Goal: Transaction & Acquisition: Purchase product/service

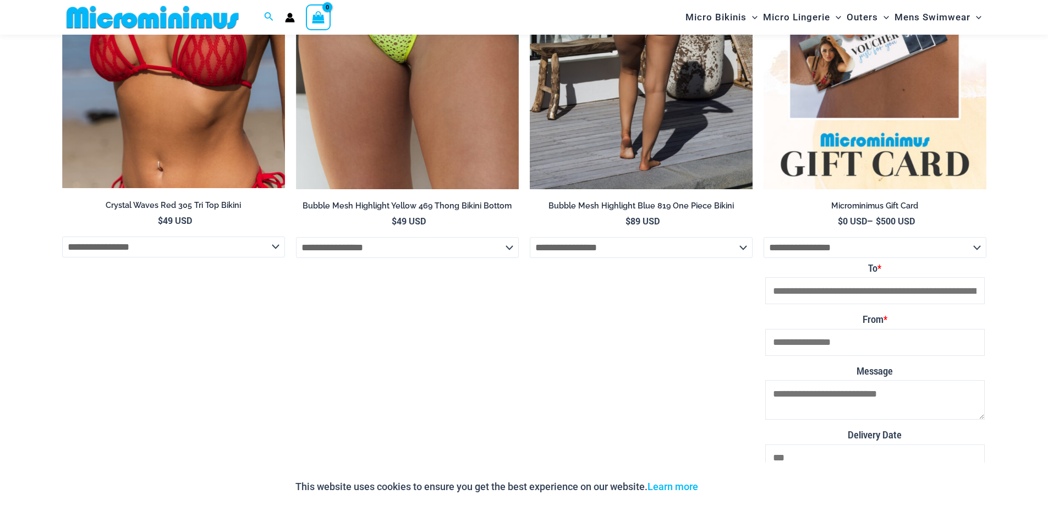
scroll to position [2144, 0]
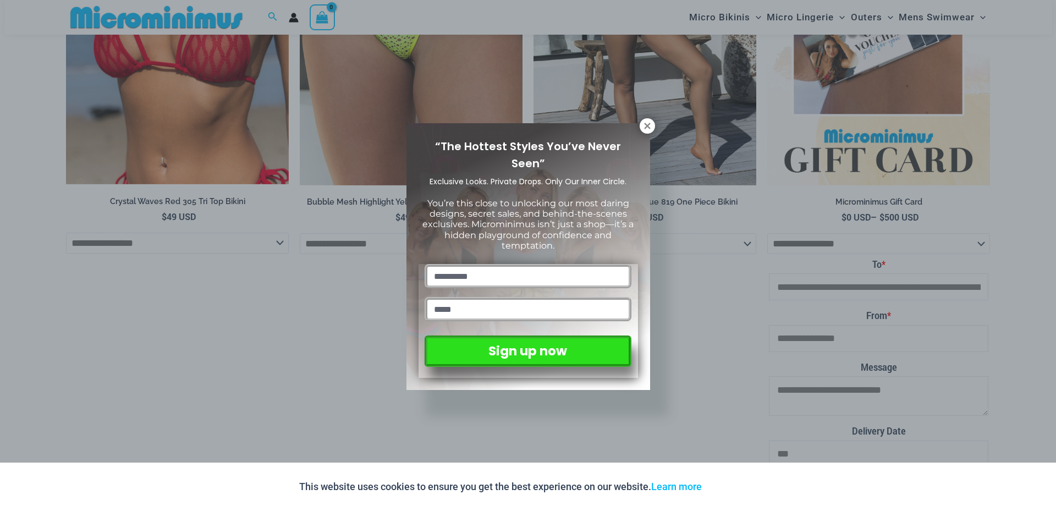
drag, startPoint x: 648, startPoint y: 127, endPoint x: 648, endPoint y: 134, distance: 7.2
click at [648, 127] on icon at bounding box center [647, 126] width 6 height 6
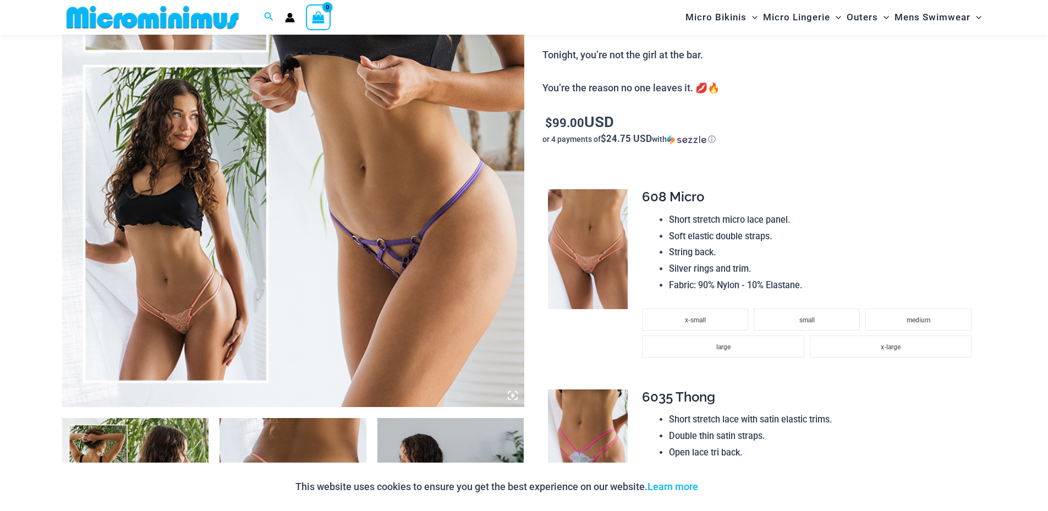
scroll to position [218, 0]
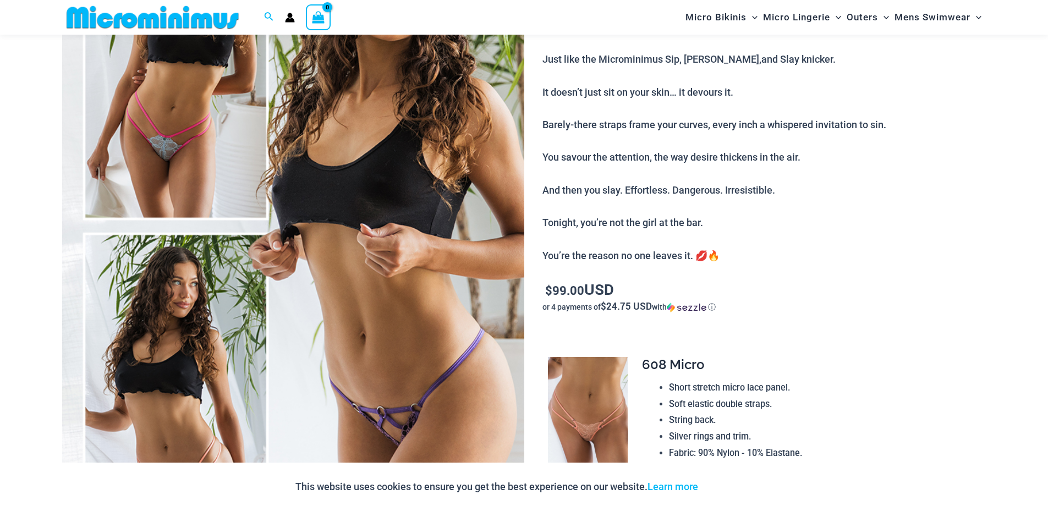
click at [161, 321] on img at bounding box center [293, 228] width 462 height 693
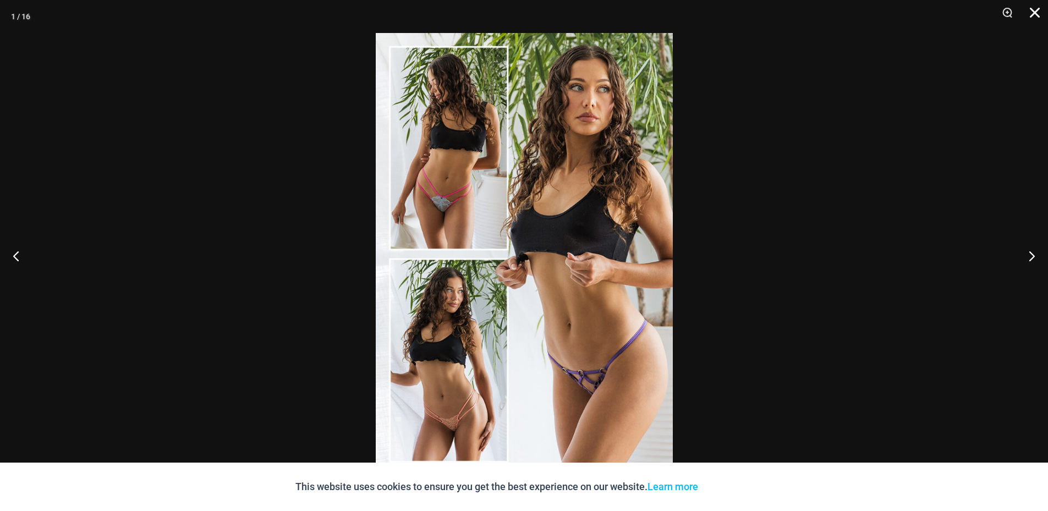
click at [1032, 13] on button "Close" at bounding box center [1031, 16] width 28 height 33
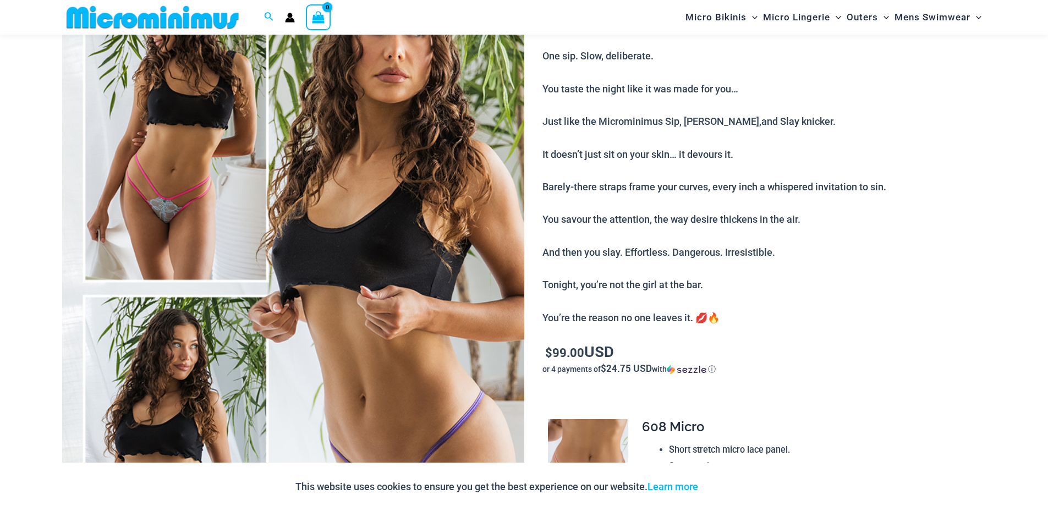
scroll to position [0, 0]
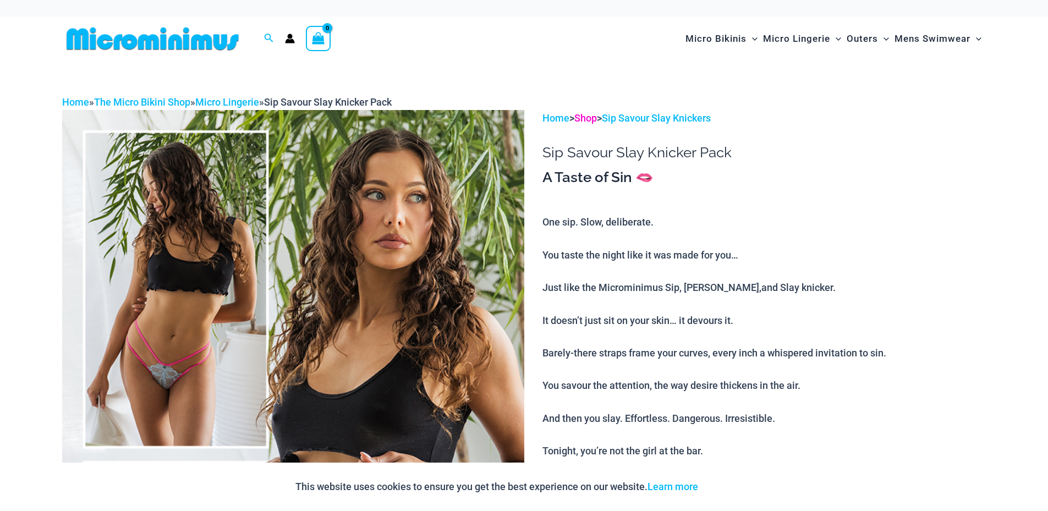
click at [597, 116] on link "Shop" at bounding box center [585, 118] width 23 height 12
click at [597, 117] on link "Shop" at bounding box center [585, 118] width 23 height 12
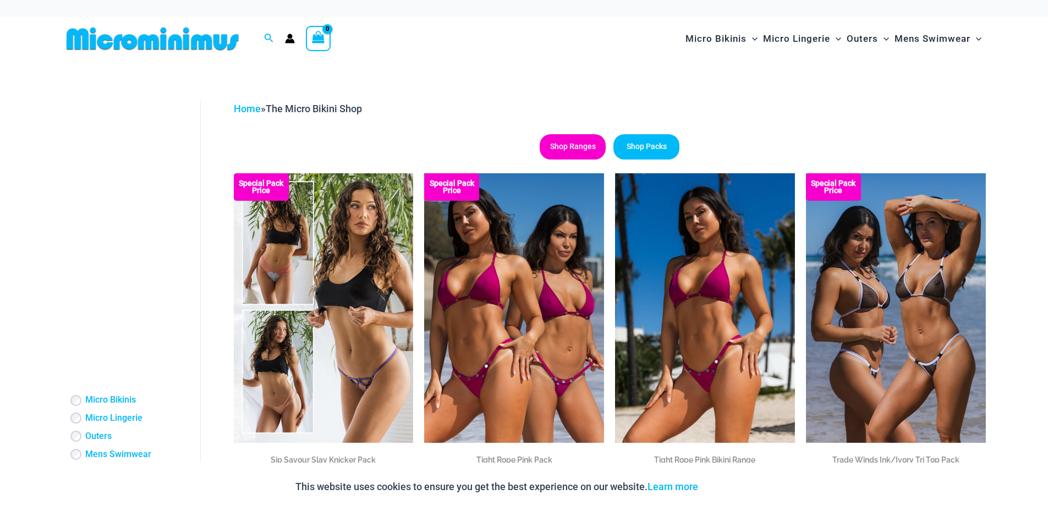
click at [584, 151] on link "Shop Ranges" at bounding box center [573, 146] width 66 height 25
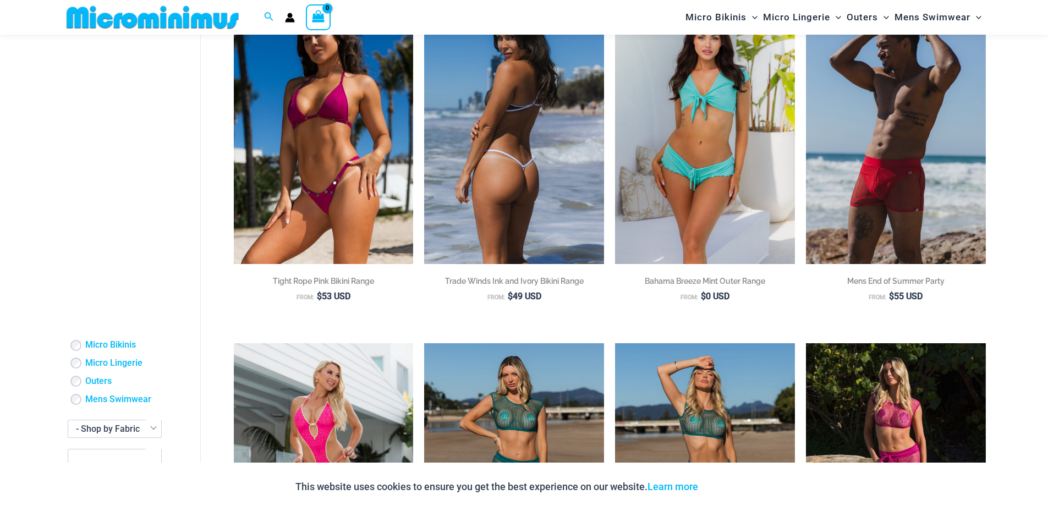
scroll to position [156, 0]
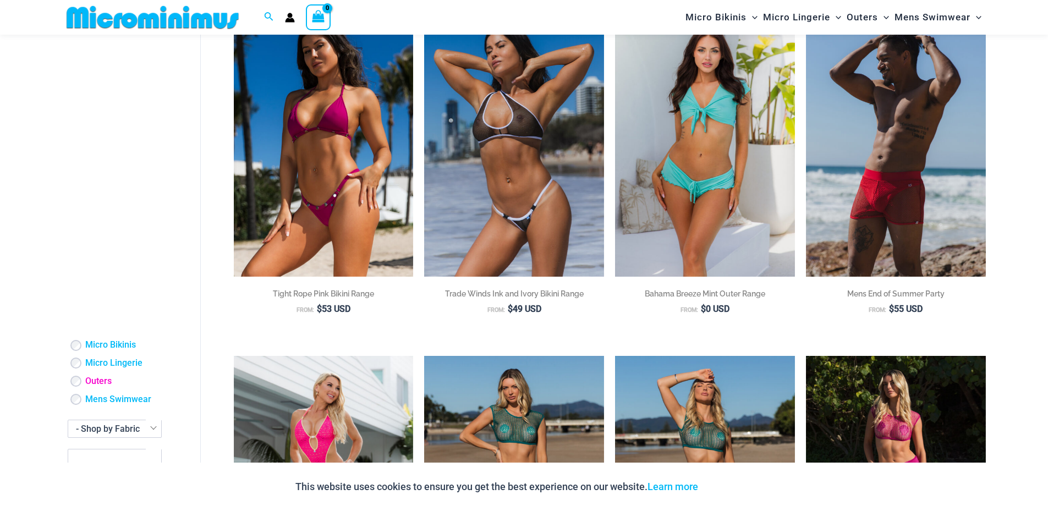
click at [97, 382] on link "Outers" at bounding box center [98, 382] width 26 height 12
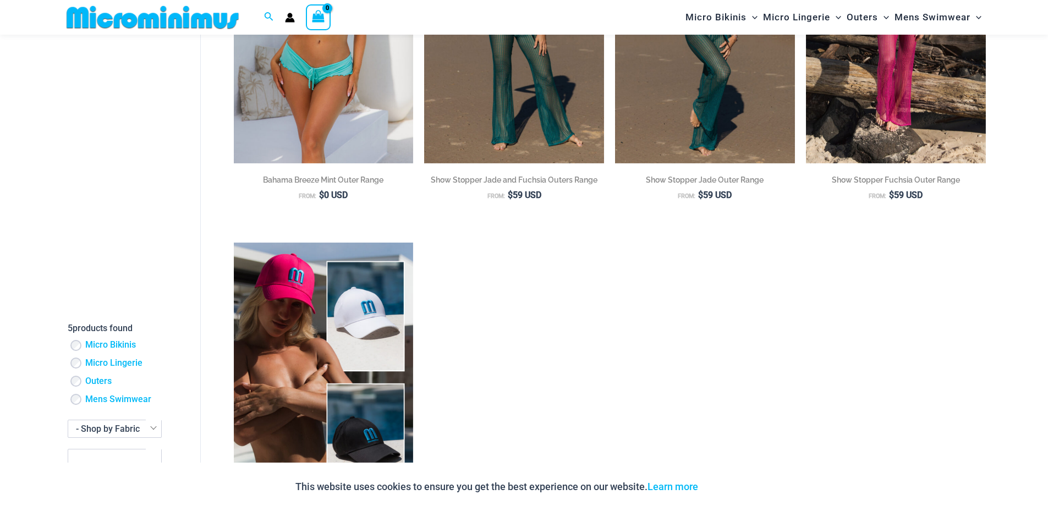
scroll to position [432, 0]
